Goal: Information Seeking & Learning: Learn about a topic

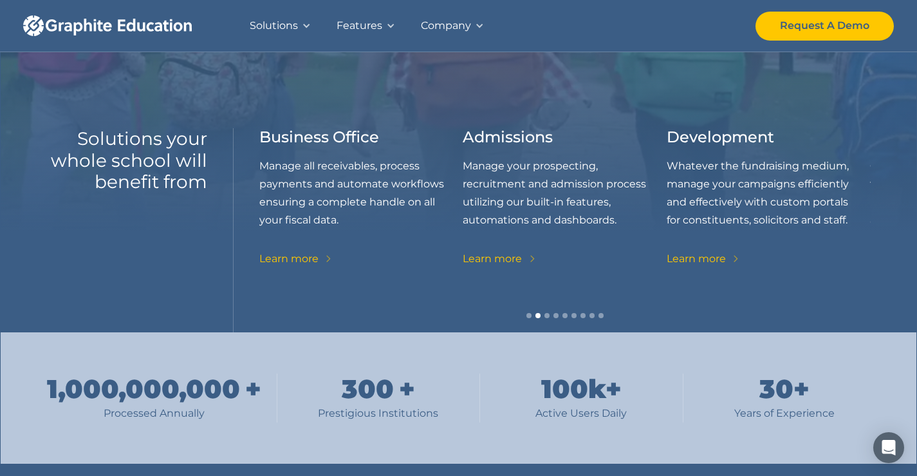
scroll to position [257, 0]
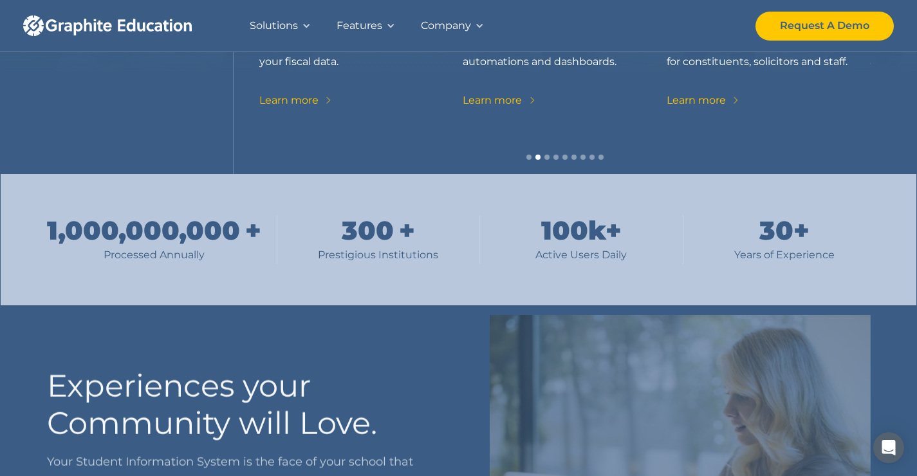
click at [401, 243] on div "+" at bounding box center [407, 230] width 16 height 31
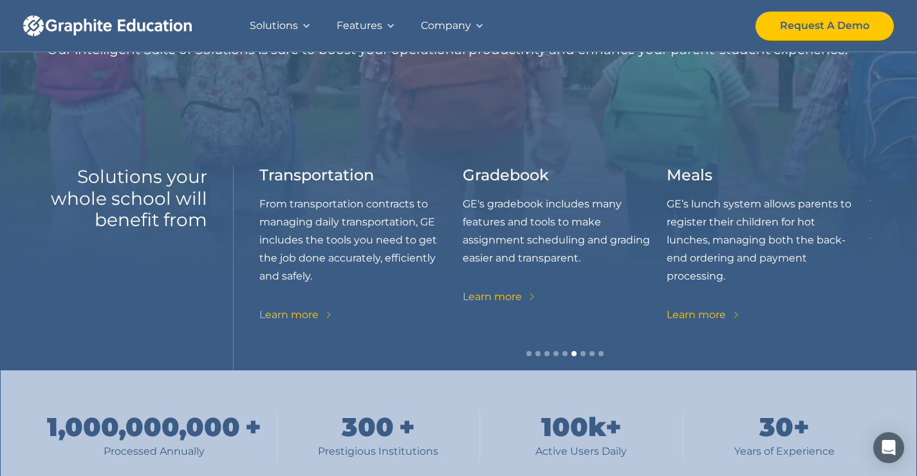
scroll to position [0, 0]
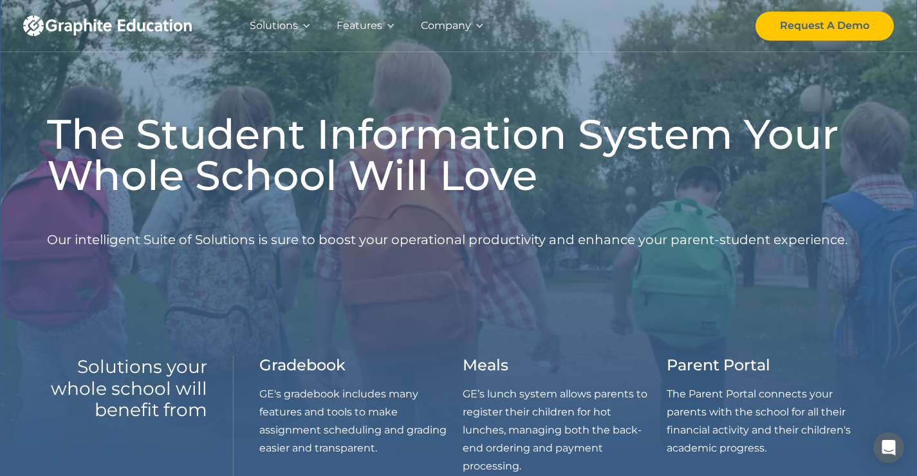
click at [284, 23] on div "Solutions" at bounding box center [274, 26] width 48 height 18
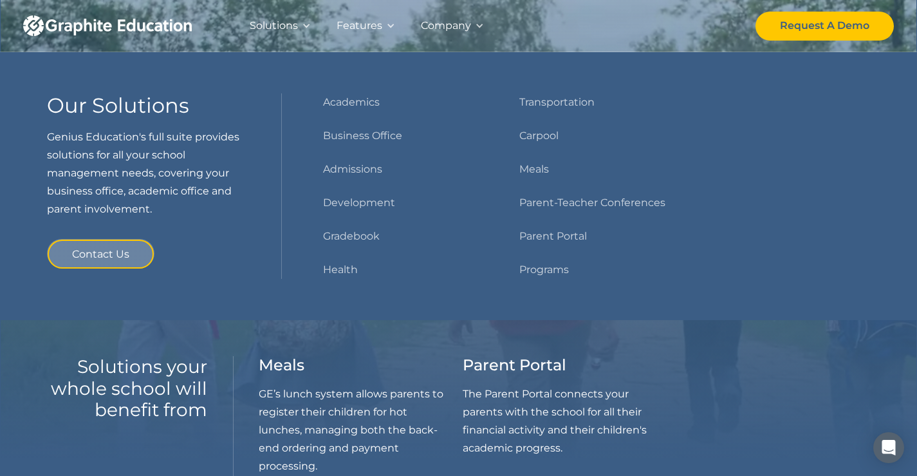
click at [279, 15] on div "Solutions" at bounding box center [274, 26] width 48 height 26
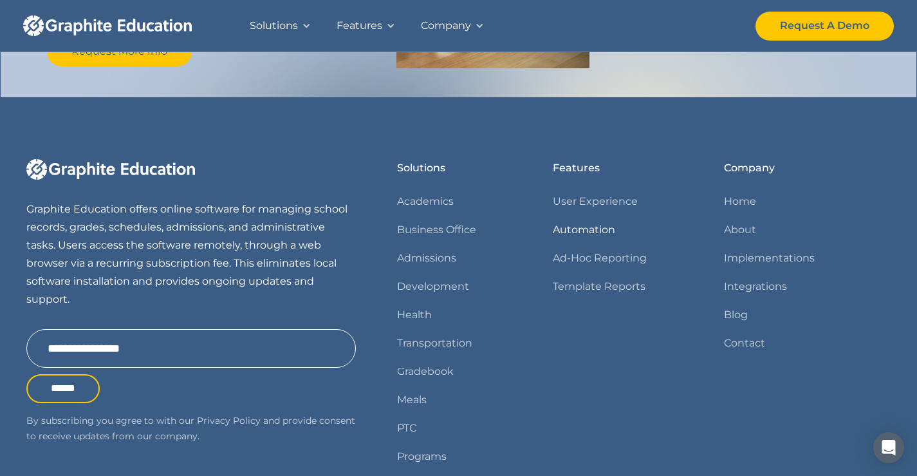
scroll to position [1606, 0]
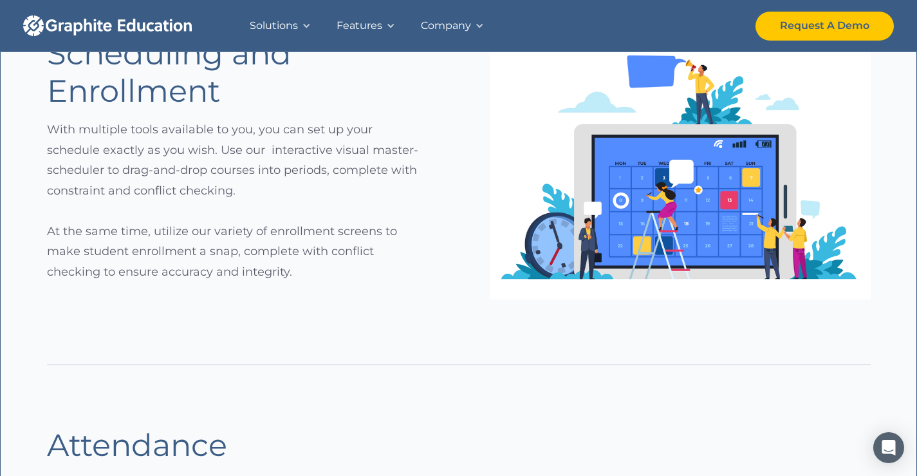
scroll to position [965, 0]
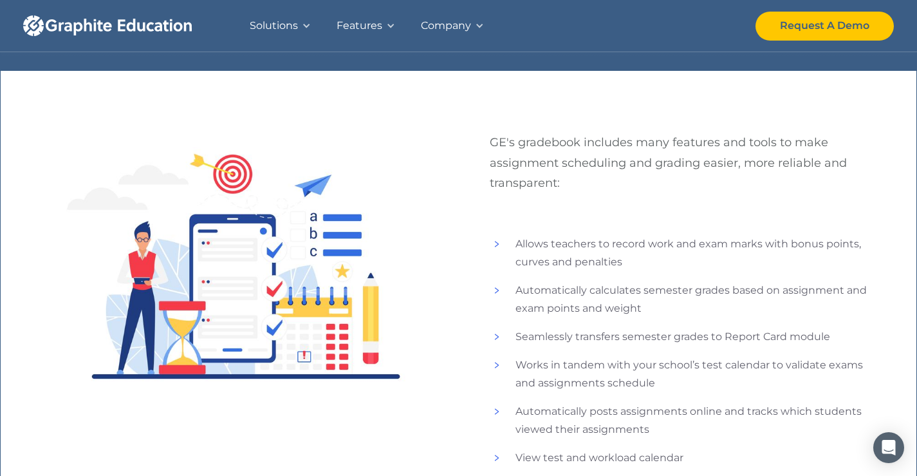
scroll to position [386, 0]
